Goal: Task Accomplishment & Management: Manage account settings

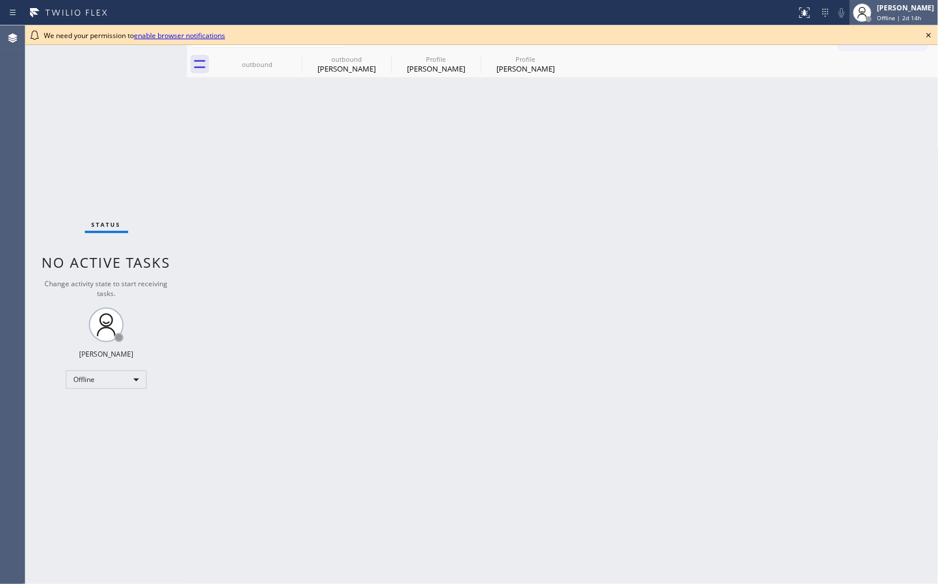
click at [878, 7] on div "Ann Bernadeth Mesina" at bounding box center [905, 8] width 57 height 10
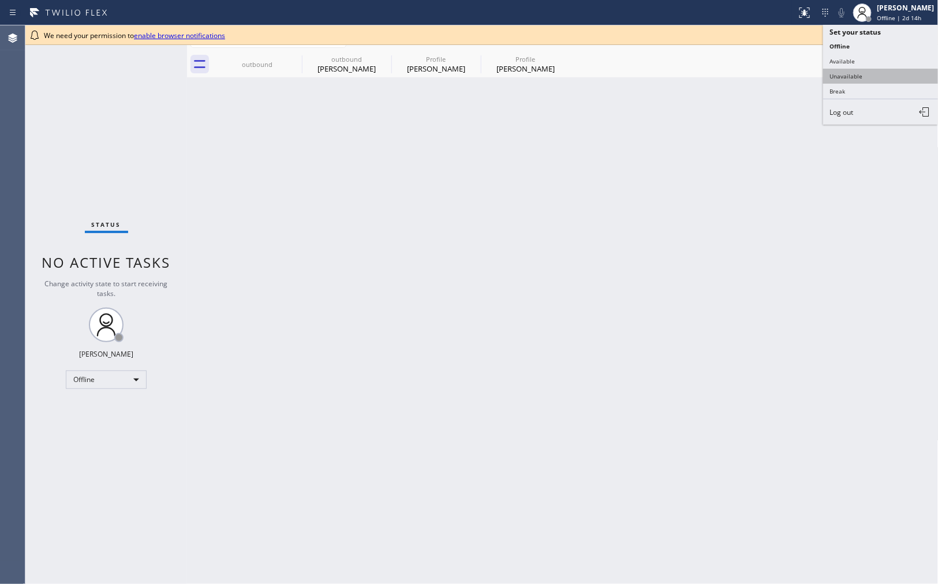
click at [860, 78] on button "Unavailable" at bounding box center [880, 76] width 115 height 15
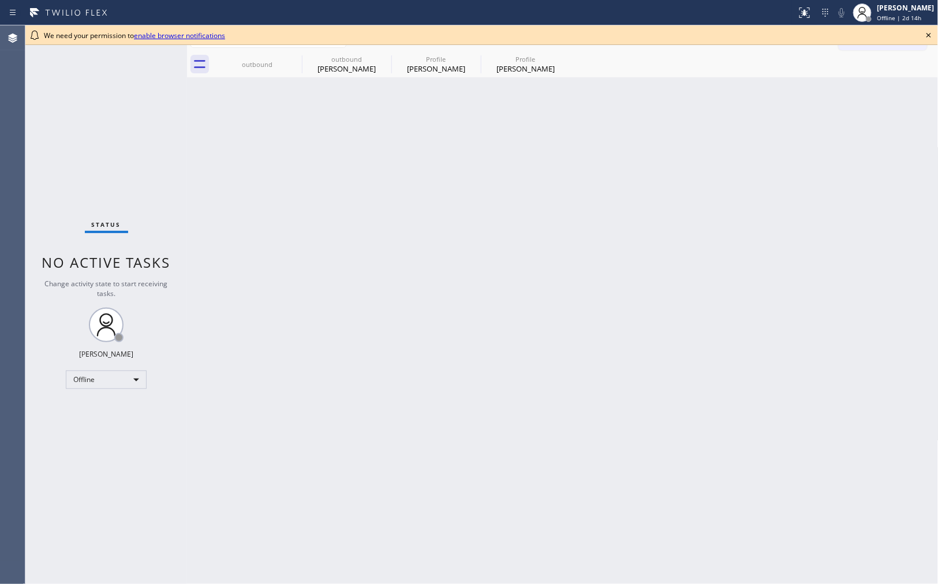
click at [682, 453] on div "Back to Dashboard Change Sender ID Customers Technicians Select a contact Outbo…" at bounding box center [562, 304] width 751 height 559
click at [877, 14] on span "Unavailable | 10s" at bounding box center [902, 18] width 50 height 8
drag, startPoint x: 823, startPoint y: 192, endPoint x: 919, endPoint y: 88, distance: 141.7
click at [823, 190] on div "Back to Dashboard Change Sender ID Customers Technicians Select a contact Outbo…" at bounding box center [562, 304] width 751 height 559
drag, startPoint x: 926, startPoint y: 33, endPoint x: 701, endPoint y: 159, distance: 257.1
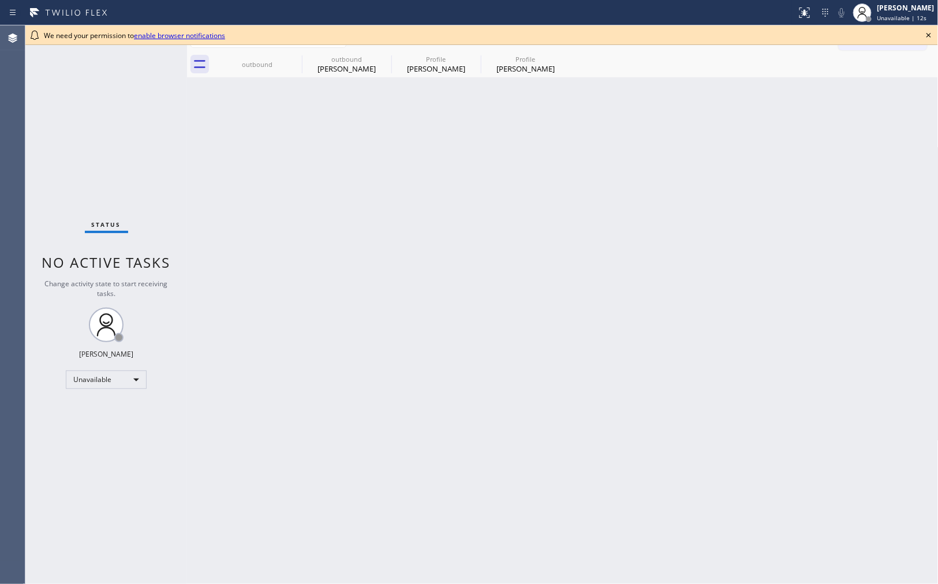
click at [926, 35] on icon at bounding box center [929, 35] width 14 height 14
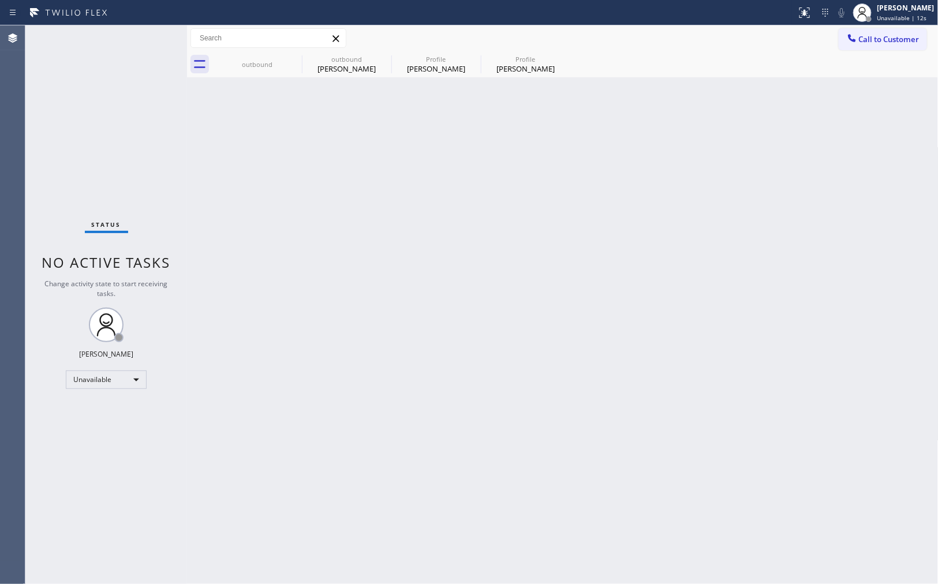
drag, startPoint x: 575, startPoint y: 235, endPoint x: 521, endPoint y: 182, distance: 76.3
click at [575, 235] on div "Back to Dashboard Change Sender ID Customers Technicians Select a contact Outbo…" at bounding box center [562, 304] width 751 height 559
